Goal: Task Accomplishment & Management: Use online tool/utility

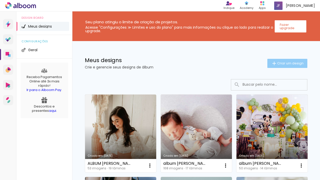
click at [291, 59] on paper-button "Criar um design" at bounding box center [287, 63] width 40 height 9
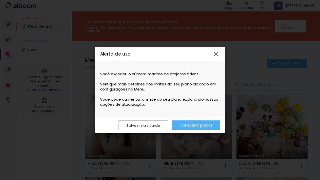
click at [217, 53] on iron-icon at bounding box center [216, 54] width 8 height 8
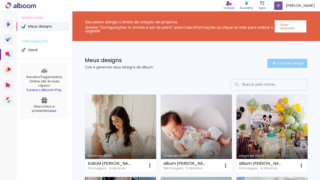
click at [284, 64] on span "Criar um design" at bounding box center [290, 63] width 26 height 3
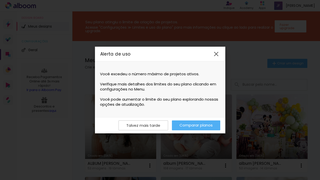
click at [186, 127] on link "Comparar planos" at bounding box center [196, 125] width 48 height 10
click at [218, 54] on iron-icon at bounding box center [216, 54] width 8 height 8
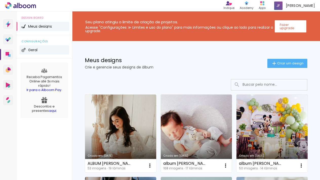
click at [32, 48] on li "Geral" at bounding box center [44, 49] width 50 height 9
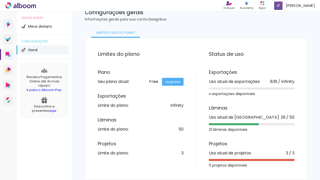
click at [170, 83] on link "Upgrade" at bounding box center [173, 82] width 22 height 8
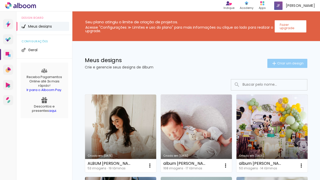
click at [296, 63] on span "Criar um design" at bounding box center [290, 63] width 26 height 3
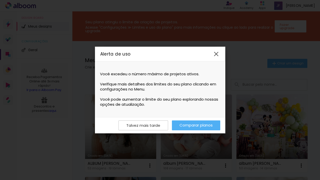
click at [213, 52] on iron-icon at bounding box center [216, 54] width 8 height 8
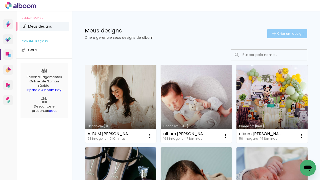
click at [287, 37] on paper-button "Criar um design" at bounding box center [287, 33] width 40 height 9
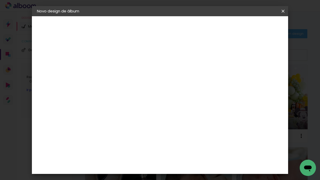
click at [120, 70] on input at bounding box center [120, 68] width 0 height 8
type input "LIGIA - BENICIO"
click at [0, 0] on slot "Avançar" at bounding box center [0, 0] width 0 height 0
click at [0, 0] on slot "Tamanho Livre" at bounding box center [0, 0] width 0 height 0
drag, startPoint x: 265, startPoint y: 23, endPoint x: 258, endPoint y: 25, distance: 8.0
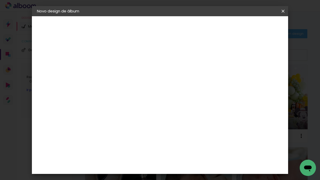
click at [215, 23] on paper-button "Avançar" at bounding box center [202, 27] width 25 height 9
drag, startPoint x: 109, startPoint y: 126, endPoint x: 93, endPoint y: 125, distance: 16.3
click at [93, 16] on quentale-album-spec "Iniciar design Iniciar design" at bounding box center [160, 16] width 256 height 0
type input "3"
type input "20"
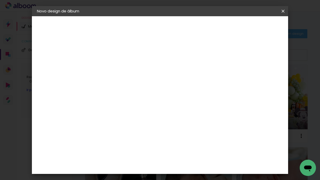
type paper-input "20"
click at [191, 153] on input "60" at bounding box center [187, 154] width 13 height 8
type input "40"
type paper-input "40"
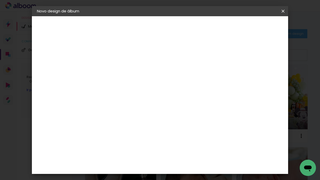
click at [256, 28] on paper-button "Iniciar design" at bounding box center [239, 27] width 33 height 9
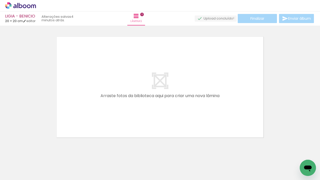
scroll to position [0, 268]
drag, startPoint x: 75, startPoint y: 178, endPoint x: 126, endPoint y: 176, distance: 50.9
click at [42, 175] on iron-horizontal-list at bounding box center [36, 164] width 10 height 32
drag, startPoint x: 145, startPoint y: 164, endPoint x: 118, endPoint y: 102, distance: 68.1
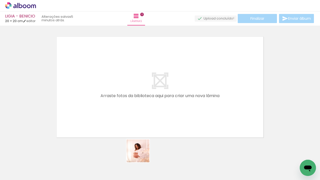
click at [118, 102] on quentale-workspace at bounding box center [160, 90] width 320 height 180
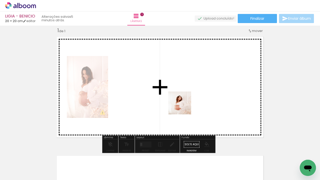
drag, startPoint x: 171, startPoint y: 166, endPoint x: 184, endPoint y: 107, distance: 60.3
click at [184, 107] on quentale-workspace at bounding box center [160, 90] width 320 height 180
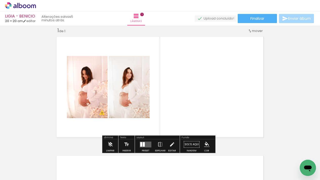
drag, startPoint x: 196, startPoint y: 165, endPoint x: 170, endPoint y: 114, distance: 57.6
click at [170, 114] on quentale-workspace at bounding box center [160, 90] width 320 height 180
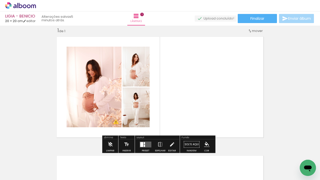
click at [149, 142] on quentale-layouter at bounding box center [146, 144] width 12 height 6
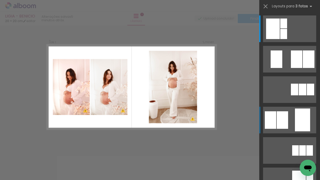
scroll to position [400, 0]
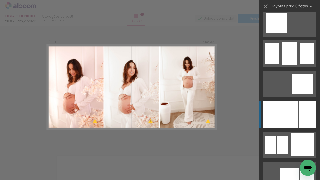
click at [289, 116] on div at bounding box center [289, 114] width 17 height 27
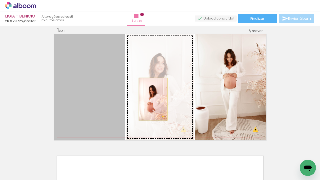
drag, startPoint x: 107, startPoint y: 97, endPoint x: 151, endPoint y: 99, distance: 44.1
click at [0, 0] on slot at bounding box center [0, 0] width 0 height 0
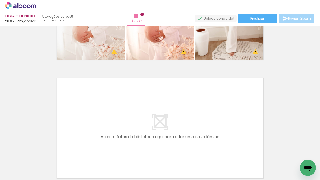
scroll to position [0, 632]
drag, startPoint x: 157, startPoint y: 176, endPoint x: 177, endPoint y: 175, distance: 20.0
click at [42, 175] on iron-horizontal-list at bounding box center [36, 164] width 10 height 32
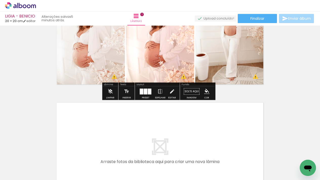
scroll to position [0, 0]
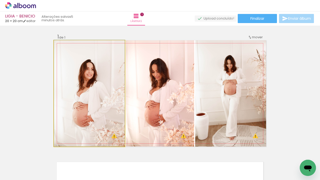
drag, startPoint x: 66, startPoint y: 45, endPoint x: 43, endPoint y: 53, distance: 24.6
type paper-slider "100"
click at [43, 53] on div "Inserir lâmina 1 de 1 O Designbox precisará aumentar a sua imagem em 370% para …" at bounding box center [160, 146] width 320 height 238
click at [93, 69] on quentale-photo at bounding box center [89, 93] width 71 height 106
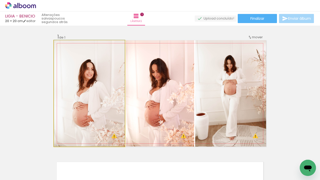
click at [93, 69] on quentale-photo at bounding box center [89, 93] width 71 height 106
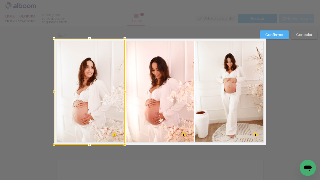
click at [93, 69] on div at bounding box center [89, 91] width 71 height 106
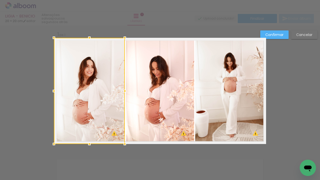
scroll to position [6, 0]
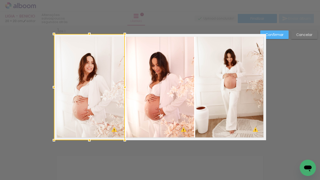
click at [93, 69] on div at bounding box center [89, 87] width 71 height 106
click at [282, 37] on paper-button "Confirmar" at bounding box center [274, 34] width 28 height 9
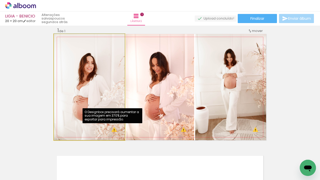
click at [109, 131] on quentale-photo at bounding box center [89, 87] width 71 height 106
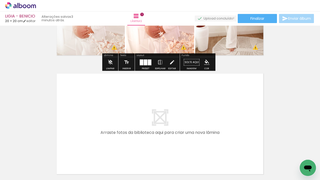
scroll to position [105, 0]
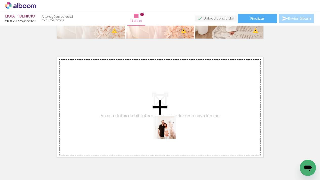
drag, startPoint x: 212, startPoint y: 160, endPoint x: 156, endPoint y: 117, distance: 70.6
click at [156, 117] on quentale-workspace at bounding box center [160, 90] width 320 height 180
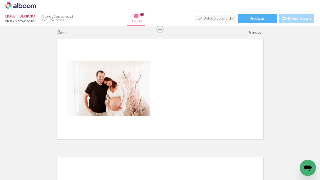
scroll to position [125, 0]
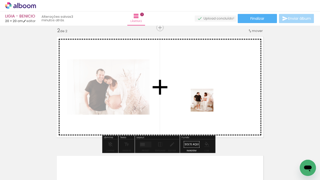
drag, startPoint x: 189, startPoint y: 157, endPoint x: 206, endPoint y: 103, distance: 56.5
click at [206, 103] on quentale-workspace at bounding box center [160, 90] width 320 height 180
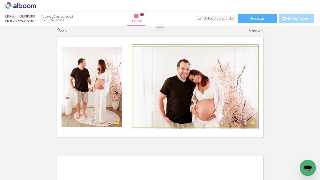
drag, startPoint x: 145, startPoint y: 51, endPoint x: 113, endPoint y: 52, distance: 31.4
type paper-slider "100"
click at [0, 0] on slot at bounding box center [0, 0] width 0 height 0
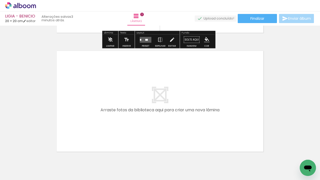
scroll to position [231, 0]
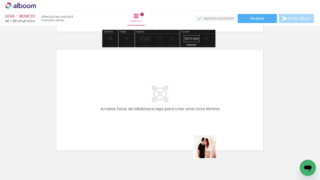
drag, startPoint x: 243, startPoint y: 171, endPoint x: 160, endPoint y: 109, distance: 103.3
click at [160, 109] on quentale-workspace at bounding box center [160, 90] width 320 height 180
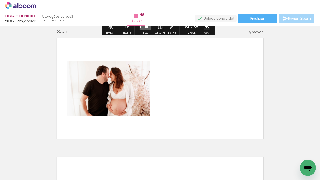
scroll to position [244, 0]
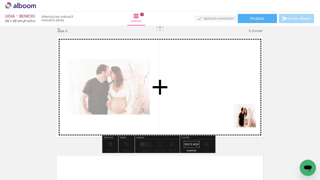
drag, startPoint x: 271, startPoint y: 162, endPoint x: 248, endPoint y: 118, distance: 49.6
click at [248, 118] on quentale-workspace at bounding box center [160, 90] width 320 height 180
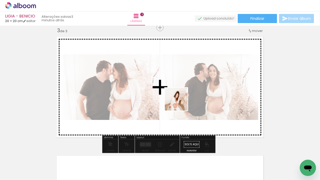
drag, startPoint x: 293, startPoint y: 162, endPoint x: 180, endPoint y: 103, distance: 127.3
click at [180, 103] on quentale-workspace at bounding box center [160, 90] width 320 height 180
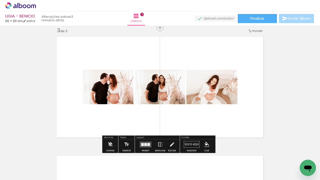
click at [143, 143] on div at bounding box center [142, 144] width 3 height 3
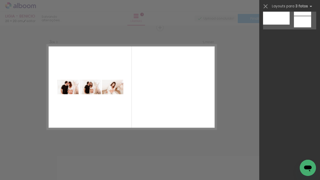
scroll to position [1110, 0]
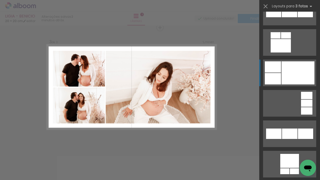
click at [289, 52] on div at bounding box center [281, 45] width 20 height 13
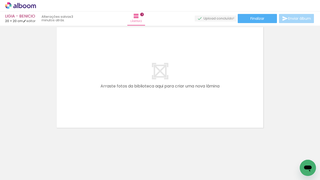
scroll to position [0, 637]
drag, startPoint x: 173, startPoint y: 178, endPoint x: 232, endPoint y: 178, distance: 59.0
click at [42, 178] on iron-horizontal-list at bounding box center [36, 164] width 10 height 32
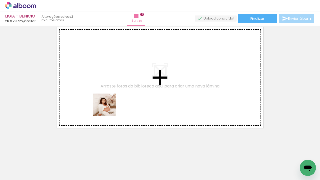
drag, startPoint x: 107, startPoint y: 116, endPoint x: 109, endPoint y: 101, distance: 15.6
click at [109, 101] on quentale-workspace at bounding box center [160, 90] width 320 height 180
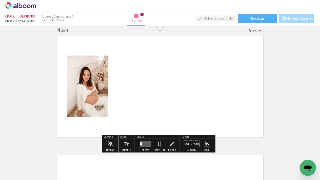
scroll to position [363, 0]
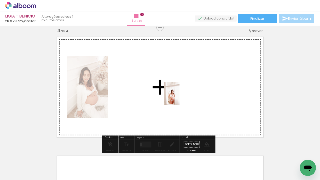
drag, startPoint x: 178, startPoint y: 163, endPoint x: 179, endPoint y: 97, distance: 65.1
click at [179, 97] on quentale-workspace at bounding box center [160, 90] width 320 height 180
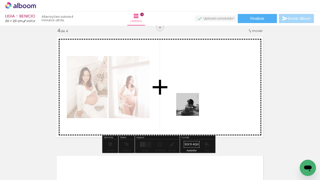
drag, startPoint x: 202, startPoint y: 143, endPoint x: 158, endPoint y: 139, distance: 43.7
click at [191, 107] on quentale-workspace at bounding box center [160, 90] width 320 height 180
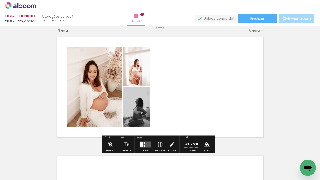
click at [144, 143] on div at bounding box center [144, 143] width 1 height 2
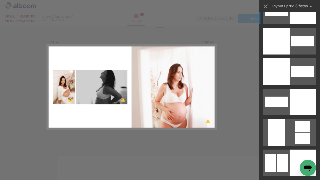
scroll to position [2232, 0]
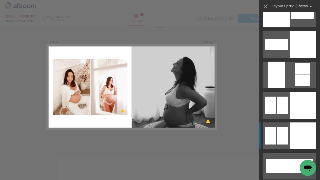
click at [290, 58] on div at bounding box center [303, 44] width 27 height 27
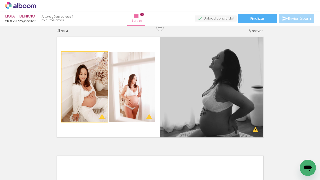
drag, startPoint x: 92, startPoint y: 95, endPoint x: 230, endPoint y: 93, distance: 137.7
click at [0, 0] on slot at bounding box center [0, 0] width 0 height 0
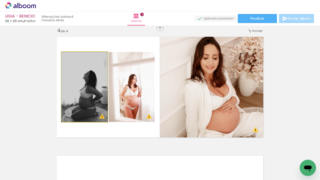
drag, startPoint x: 97, startPoint y: 98, endPoint x: 131, endPoint y: 98, distance: 33.9
click at [0, 0] on slot at bounding box center [0, 0] width 0 height 0
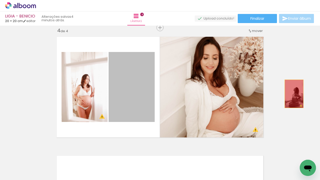
drag, startPoint x: 144, startPoint y: 99, endPoint x: 292, endPoint y: 94, distance: 148.2
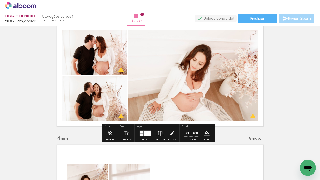
scroll to position [336, 0]
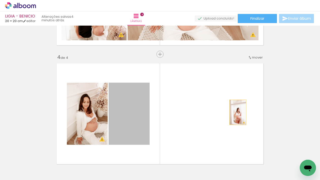
drag, startPoint x: 135, startPoint y: 112, endPoint x: 286, endPoint y: 110, distance: 150.6
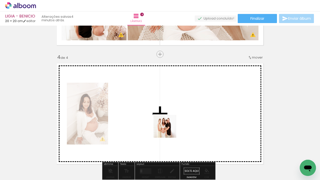
drag, startPoint x: 122, startPoint y: 168, endPoint x: 169, endPoint y: 130, distance: 60.1
click at [169, 130] on quentale-workspace at bounding box center [160, 90] width 320 height 180
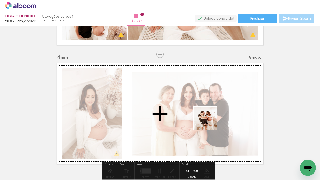
drag, startPoint x: 180, startPoint y: 139, endPoint x: 210, endPoint y: 122, distance: 34.3
click at [210, 122] on quentale-workspace at bounding box center [160, 90] width 320 height 180
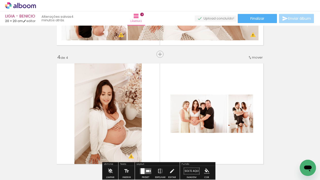
scroll to position [366, 0]
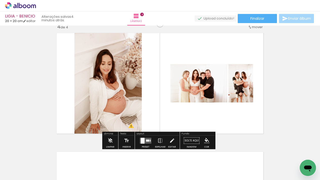
click at [145, 143] on quentale-layouter at bounding box center [146, 140] width 12 height 6
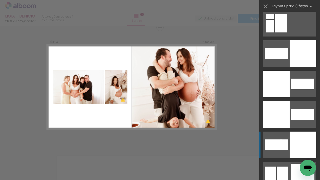
scroll to position [1189, 0]
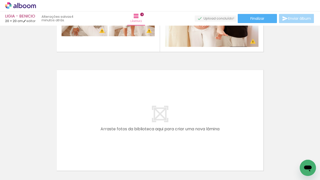
scroll to position [0, 538]
drag, startPoint x: 116, startPoint y: 168, endPoint x: 128, endPoint y: 132, distance: 37.5
click at [128, 132] on quentale-workspace at bounding box center [160, 90] width 320 height 180
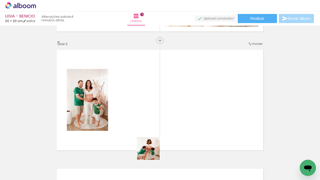
scroll to position [481, 0]
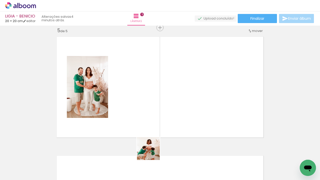
drag, startPoint x: 144, startPoint y: 166, endPoint x: 175, endPoint y: 128, distance: 49.3
click at [175, 128] on quentale-workspace at bounding box center [160, 90] width 320 height 180
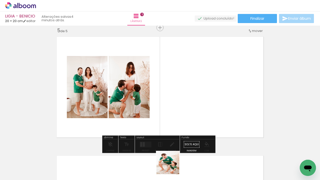
drag, startPoint x: 170, startPoint y: 171, endPoint x: 196, endPoint y: 119, distance: 57.4
click at [196, 119] on quentale-workspace at bounding box center [160, 90] width 320 height 180
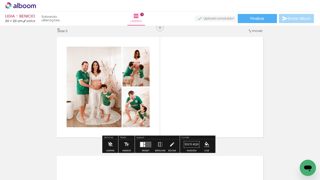
click at [146, 142] on quentale-layouter at bounding box center [146, 144] width 12 height 6
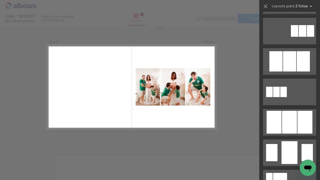
scroll to position [314, 0]
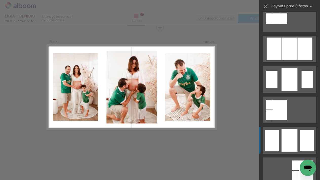
click at [295, 135] on div at bounding box center [290, 140] width 16 height 23
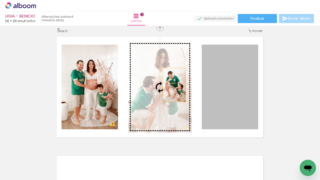
drag, startPoint x: 235, startPoint y: 83, endPoint x: 172, endPoint y: 85, distance: 62.6
click at [0, 0] on slot at bounding box center [0, 0] width 0 height 0
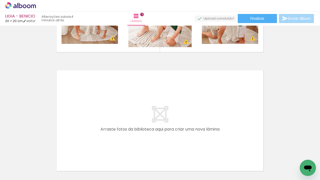
scroll to position [0, 557]
drag, startPoint x: 156, startPoint y: 178, endPoint x: 203, endPoint y: 175, distance: 47.2
click at [42, 173] on iron-horizontal-list at bounding box center [36, 164] width 10 height 32
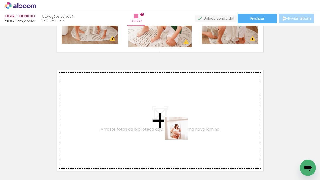
drag, startPoint x: 210, startPoint y: 167, endPoint x: 180, endPoint y: 132, distance: 45.9
click at [180, 132] on quentale-workspace at bounding box center [160, 90] width 320 height 180
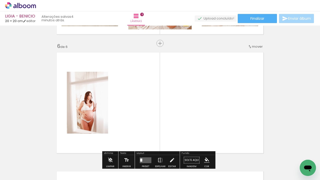
scroll to position [600, 0]
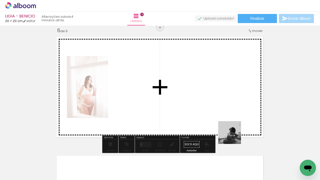
drag, startPoint x: 244, startPoint y: 161, endPoint x: 219, endPoint y: 101, distance: 65.3
click at [219, 101] on quentale-workspace at bounding box center [160, 90] width 320 height 180
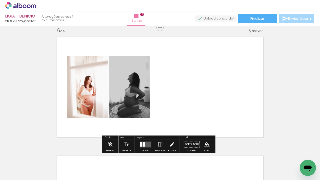
click at [141, 143] on div at bounding box center [141, 144] width 2 height 5
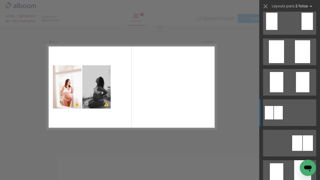
scroll to position [0, 0]
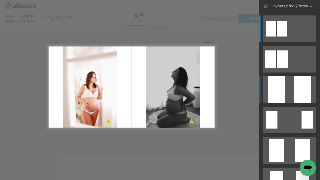
click at [294, 101] on div at bounding box center [302, 89] width 17 height 27
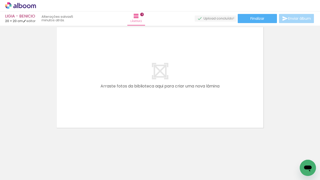
scroll to position [0, 344]
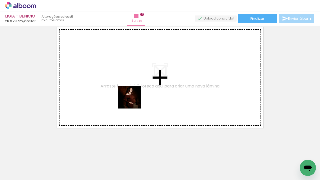
drag, startPoint x: 82, startPoint y: 167, endPoint x: 134, endPoint y: 97, distance: 86.7
click at [134, 97] on quentale-workspace at bounding box center [160, 90] width 320 height 180
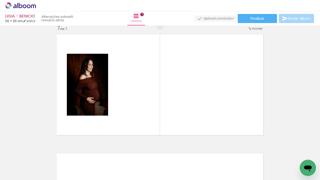
scroll to position [719, 0]
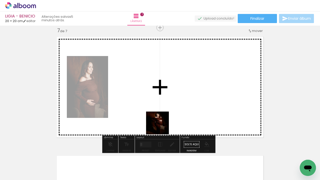
drag, startPoint x: 146, startPoint y: 138, endPoint x: 179, endPoint y: 109, distance: 43.8
click at [179, 109] on quentale-workspace at bounding box center [160, 90] width 320 height 180
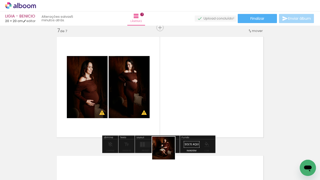
drag, startPoint x: 167, startPoint y: 152, endPoint x: 215, endPoint y: 103, distance: 68.0
click at [215, 103] on quentale-workspace at bounding box center [160, 90] width 320 height 180
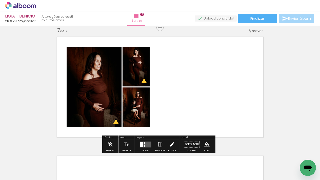
drag, startPoint x: 165, startPoint y: 163, endPoint x: 170, endPoint y: 143, distance: 20.7
click at [209, 112] on quentale-workspace at bounding box center [160, 90] width 320 height 180
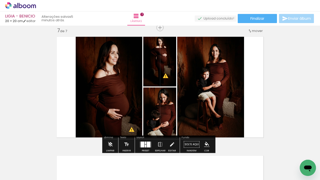
click at [147, 144] on div at bounding box center [149, 144] width 4 height 6
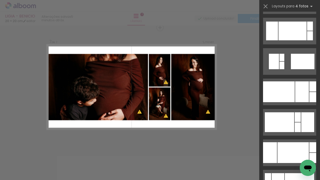
scroll to position [2591, 0]
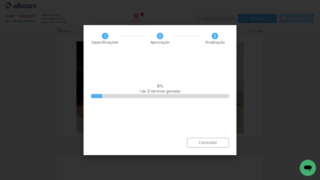
scroll to position [0, 95]
click at [213, 146] on paper-button "Cancelar" at bounding box center [208, 143] width 42 height 10
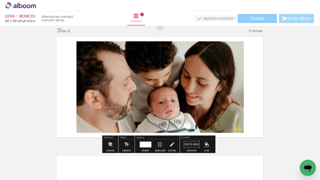
click at [274, 20] on paper-button "Finalizar" at bounding box center [257, 18] width 39 height 9
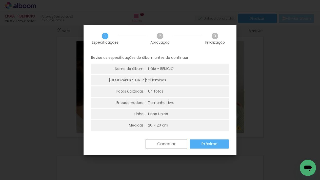
drag, startPoint x: 205, startPoint y: 145, endPoint x: 186, endPoint y: 134, distance: 22.6
click at [0, 0] on slot "Próximo" at bounding box center [0, 0] width 0 height 0
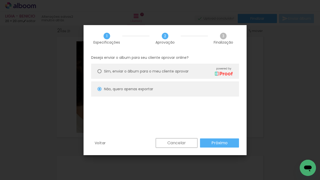
click at [212, 139] on paper-button "Próximo" at bounding box center [219, 142] width 39 height 9
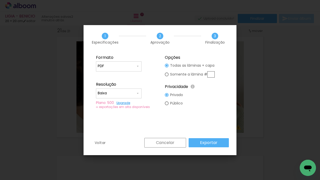
type input "Baixa"
click at [223, 143] on paper-button "Exportar" at bounding box center [209, 142] width 40 height 9
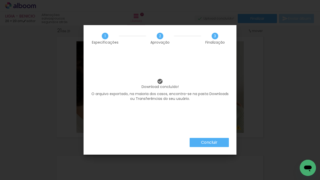
click at [218, 143] on paper-button "Concluir" at bounding box center [209, 142] width 39 height 9
